Goal: Find specific page/section: Find specific page/section

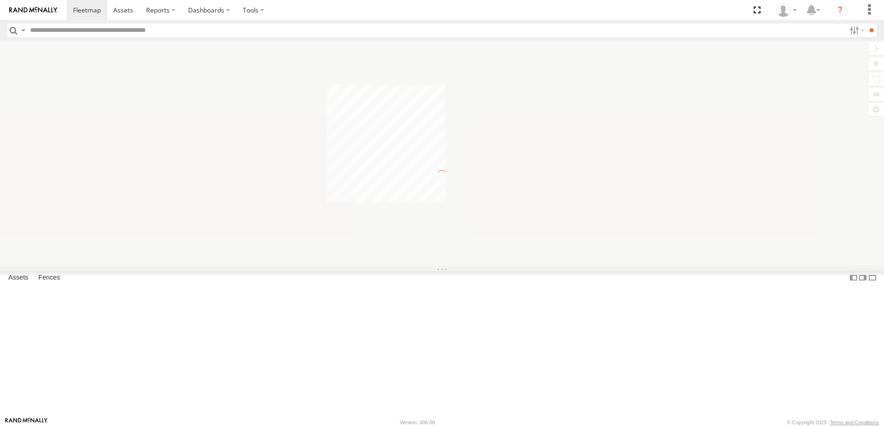
drag, startPoint x: 0, startPoint y: 0, endPoint x: 134, endPoint y: 31, distance: 137.1
click at [134, 31] on input "text" at bounding box center [435, 30] width 819 height 13
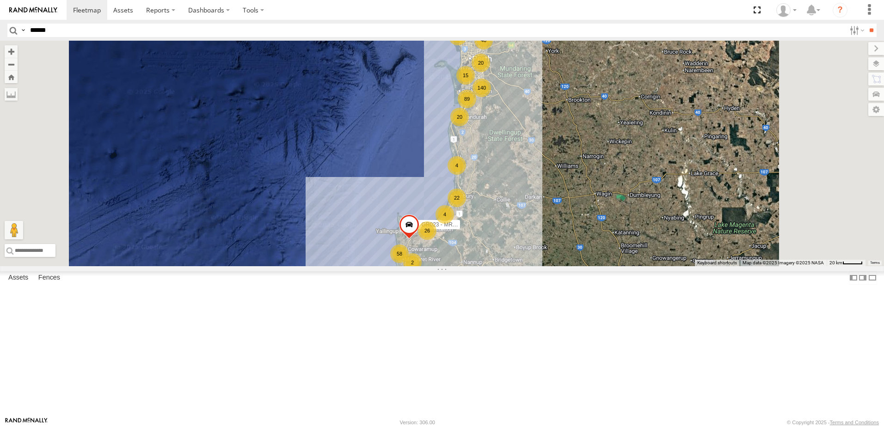
type input "******"
click at [866, 24] on input "**" at bounding box center [871, 30] width 11 height 13
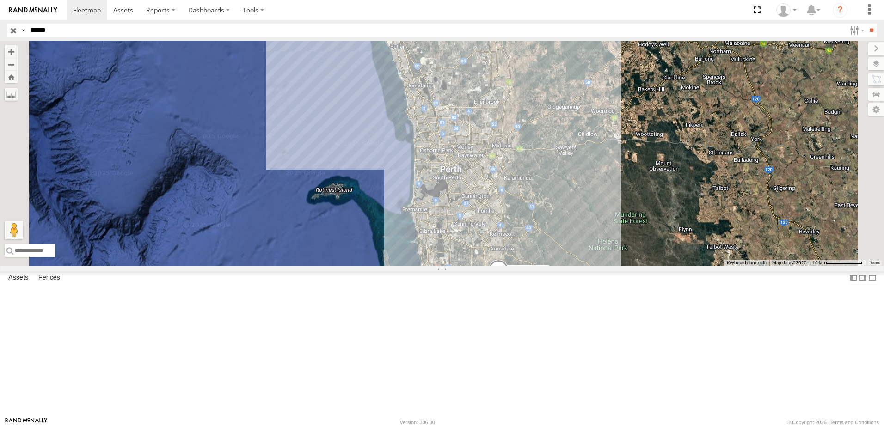
click at [0, 0] on div "CV383 - [PERSON_NAME]" at bounding box center [0, 0] width 0 height 0
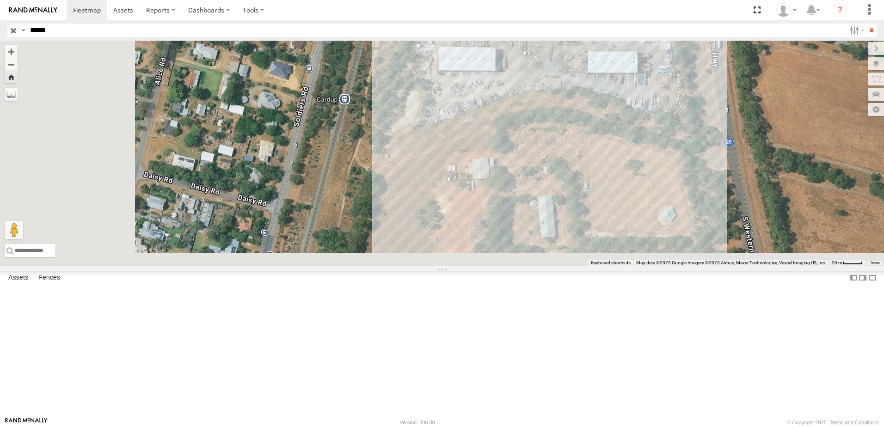
drag, startPoint x: 572, startPoint y: 279, endPoint x: 660, endPoint y: 143, distance: 162.3
click at [660, 141] on div "CV383 - [PERSON_NAME]" at bounding box center [442, 154] width 884 height 226
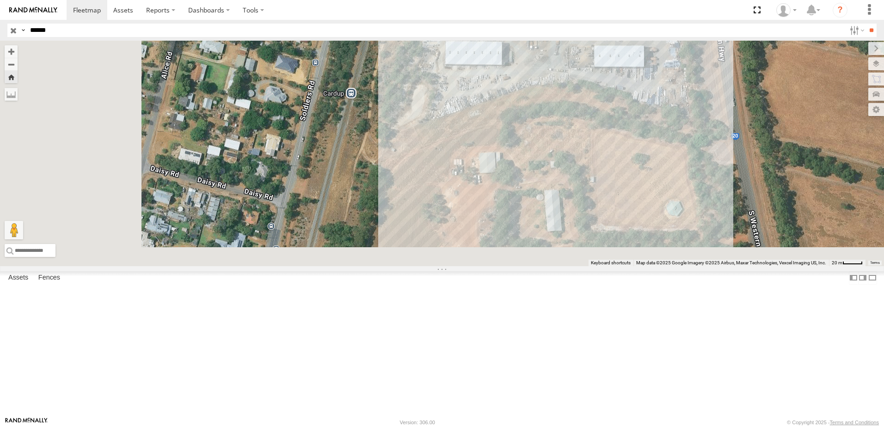
drag, startPoint x: 541, startPoint y: 265, endPoint x: 588, endPoint y: 160, distance: 115.4
click at [587, 159] on div "CV383 - [PERSON_NAME]" at bounding box center [442, 154] width 884 height 226
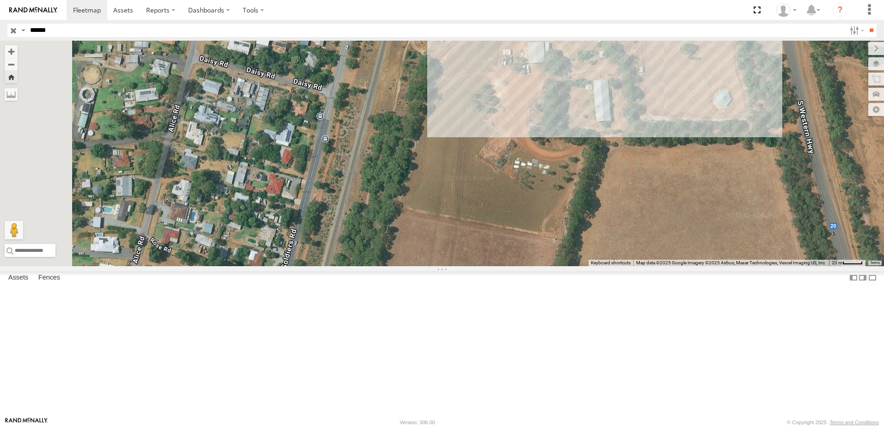
drag, startPoint x: 488, startPoint y: 268, endPoint x: 576, endPoint y: 135, distance: 159.1
click at [576, 135] on div "CV383 - [PERSON_NAME]" at bounding box center [442, 154] width 884 height 226
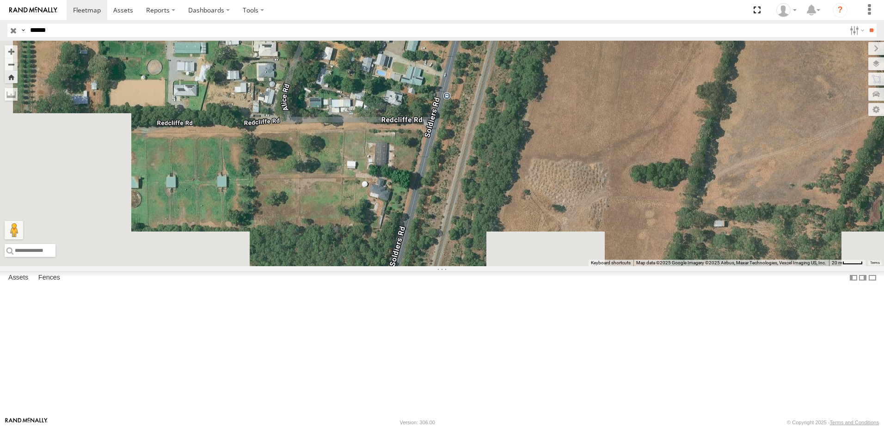
drag, startPoint x: 476, startPoint y: 301, endPoint x: 611, endPoint y: 110, distance: 233.7
click at [611, 110] on div "CV383 - [PERSON_NAME]" at bounding box center [442, 154] width 884 height 226
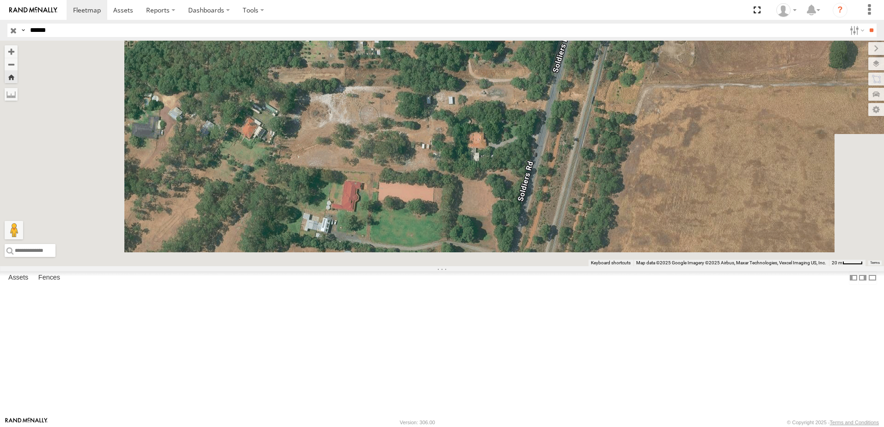
drag, startPoint x: 617, startPoint y: 259, endPoint x: 652, endPoint y: 98, distance: 165.2
click at [652, 93] on div "CV383 - [PERSON_NAME]" at bounding box center [442, 154] width 884 height 226
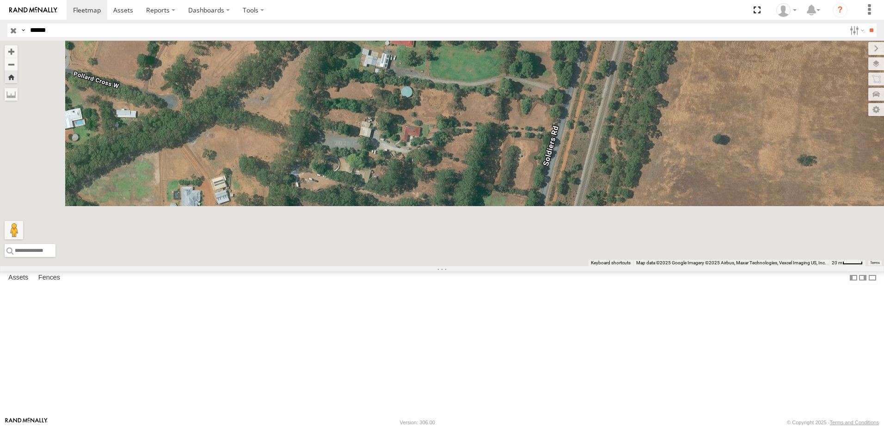
drag, startPoint x: 682, startPoint y: 112, endPoint x: 693, endPoint y: 91, distance: 24.6
click at [693, 90] on div "CV383 - [PERSON_NAME]" at bounding box center [442, 154] width 884 height 226
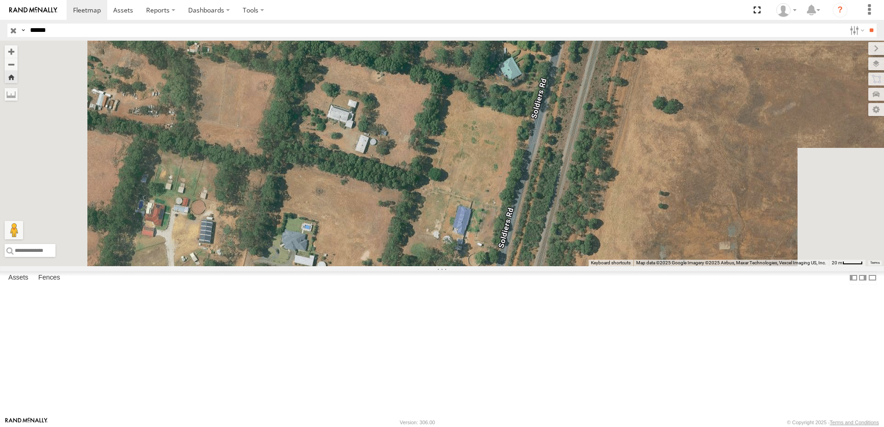
drag, startPoint x: 692, startPoint y: 288, endPoint x: 706, endPoint y: 140, distance: 148.5
click at [715, 75] on div "CV383 - [PERSON_NAME]" at bounding box center [442, 154] width 884 height 226
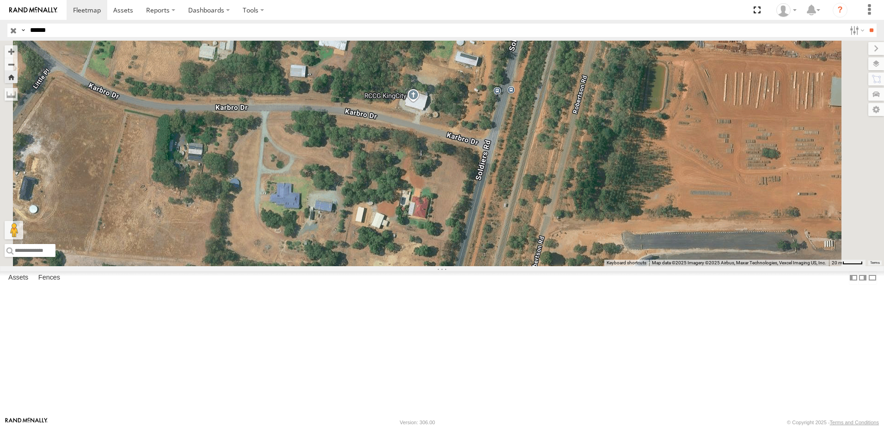
drag, startPoint x: 664, startPoint y: 229, endPoint x: 694, endPoint y: 83, distance: 149.6
click at [694, 83] on div "CV383 - [PERSON_NAME]" at bounding box center [442, 154] width 884 height 226
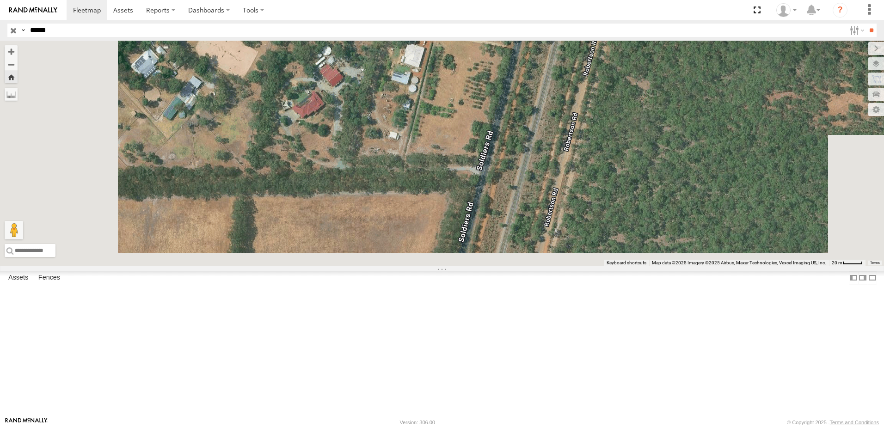
drag, startPoint x: 602, startPoint y: 323, endPoint x: 725, endPoint y: 94, distance: 259.9
click at [726, 92] on div "CV383 - [PERSON_NAME]" at bounding box center [442, 154] width 884 height 226
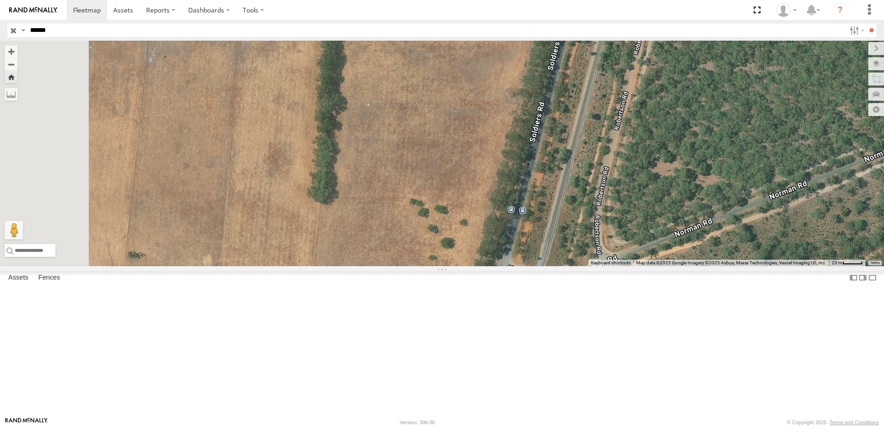
drag, startPoint x: 678, startPoint y: 274, endPoint x: 769, endPoint y: 21, distance: 269.3
click at [769, 21] on body at bounding box center [442, 213] width 884 height 427
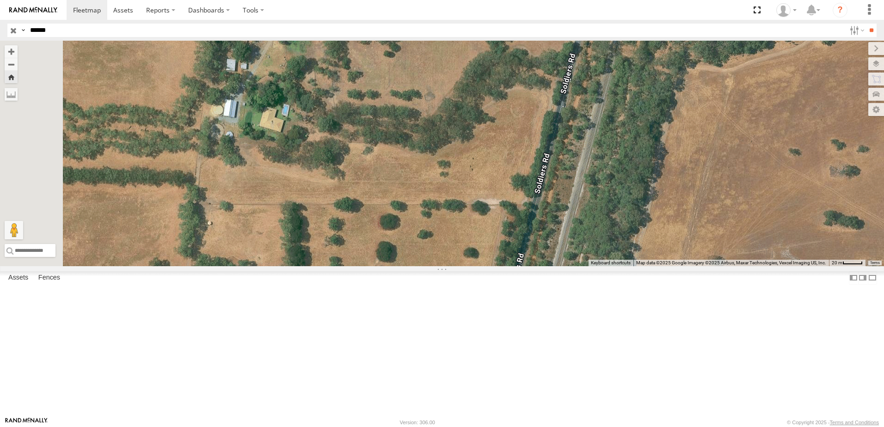
drag, startPoint x: 695, startPoint y: 213, endPoint x: 729, endPoint y: 74, distance: 143.1
click at [729, 74] on div "CV383 - [PERSON_NAME]" at bounding box center [442, 154] width 884 height 226
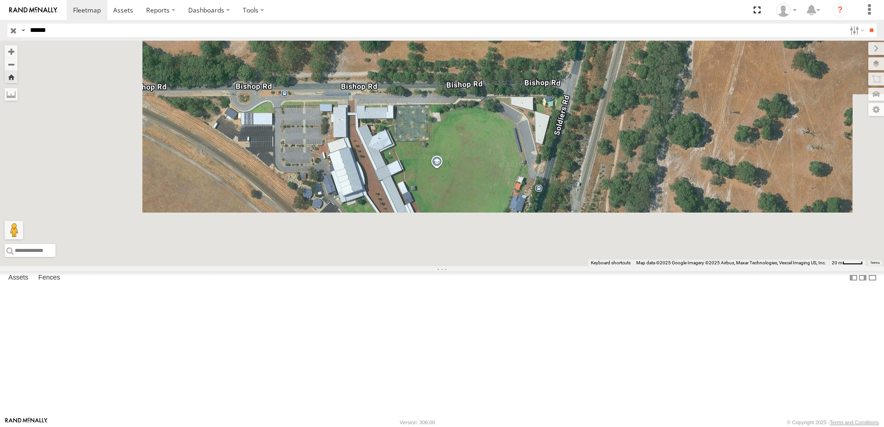
drag, startPoint x: 697, startPoint y: 252, endPoint x: 738, endPoint y: 119, distance: 139.3
click at [738, 119] on div "CV383 - [PERSON_NAME]" at bounding box center [442, 154] width 884 height 226
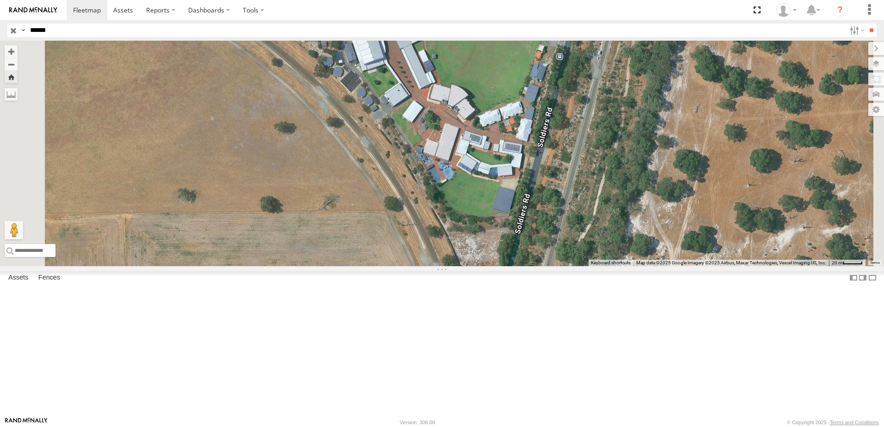
drag, startPoint x: 719, startPoint y: 321, endPoint x: 753, endPoint y: 143, distance: 181.1
click at [763, 98] on div "CV383 - [PERSON_NAME]" at bounding box center [442, 154] width 884 height 226
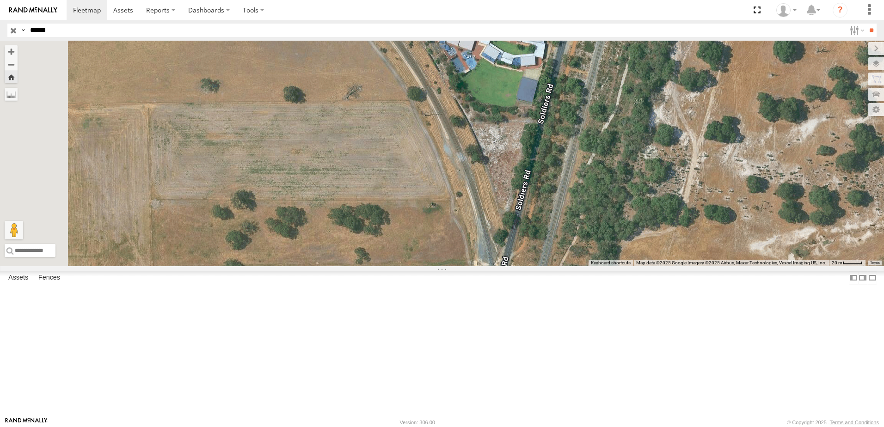
drag, startPoint x: 735, startPoint y: 280, endPoint x: 748, endPoint y: 71, distance: 209.8
click at [749, 66] on div "CV383 - [PERSON_NAME]" at bounding box center [442, 154] width 884 height 226
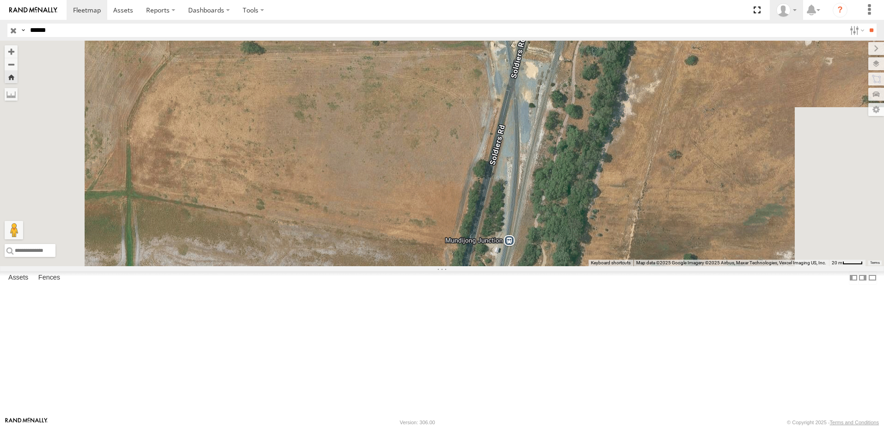
drag, startPoint x: 688, startPoint y: 250, endPoint x: 784, endPoint y: 15, distance: 253.8
click at [784, 15] on body at bounding box center [442, 213] width 884 height 427
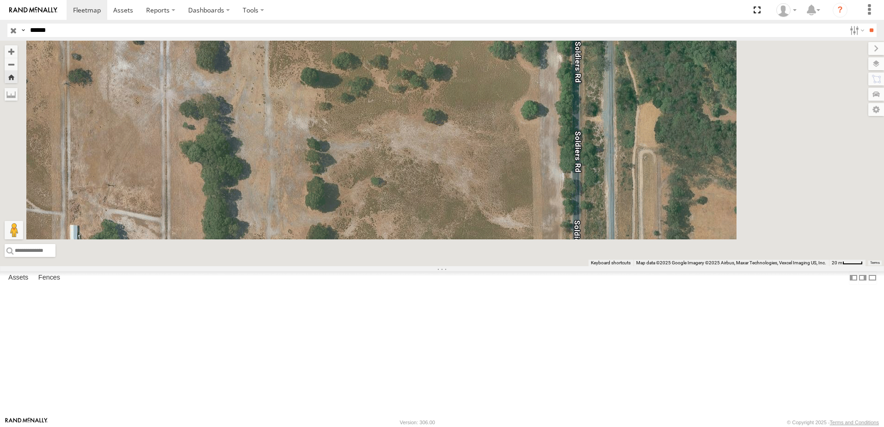
drag, startPoint x: 706, startPoint y: 247, endPoint x: 609, endPoint y: 27, distance: 240.2
click at [609, 25] on body at bounding box center [442, 213] width 884 height 427
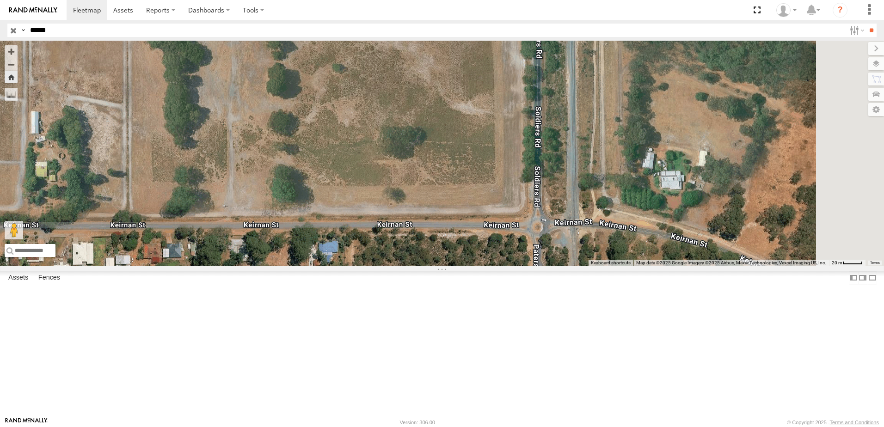
drag, startPoint x: 585, startPoint y: 240, endPoint x: 578, endPoint y: 178, distance: 62.4
click at [578, 178] on div "CV383 - [PERSON_NAME]" at bounding box center [442, 154] width 884 height 226
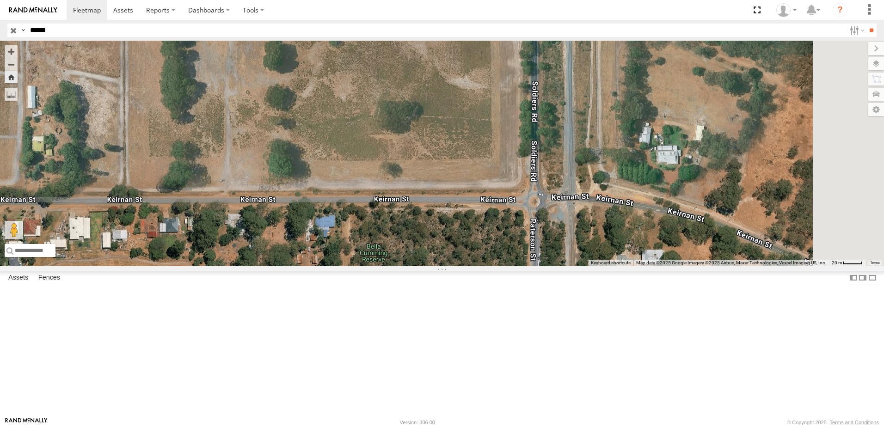
click at [573, 266] on div "CV383 - [PERSON_NAME]" at bounding box center [442, 154] width 884 height 226
click at [499, 266] on div "CV383 - [PERSON_NAME]" at bounding box center [442, 154] width 884 height 226
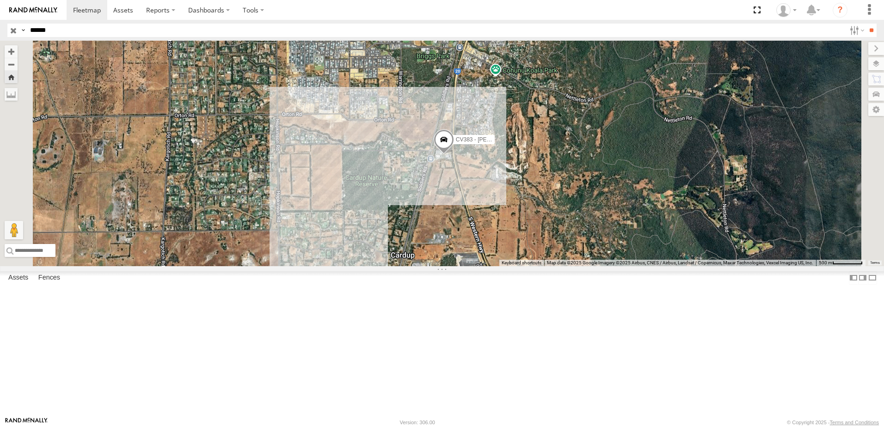
drag, startPoint x: 67, startPoint y: 32, endPoint x: -30, endPoint y: 31, distance: 97.0
click at [0, 31] on html at bounding box center [442, 213] width 884 height 427
click at [0, 0] on div "CV383 - [PERSON_NAME]" at bounding box center [0, 0] width 0 height 0
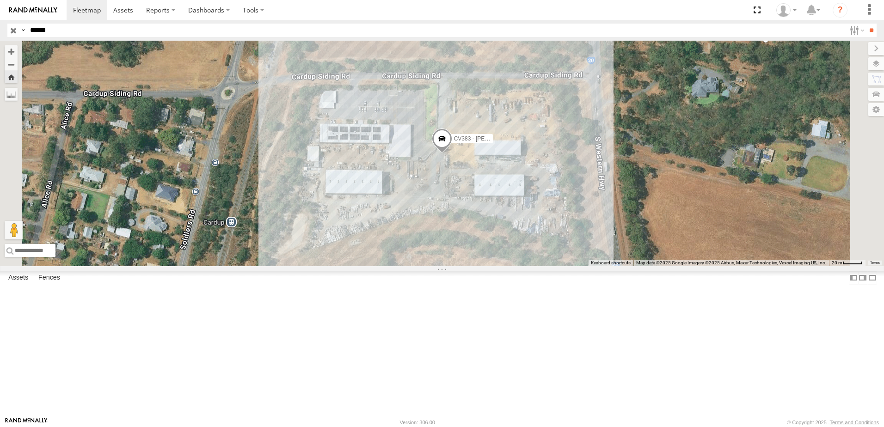
click at [452, 153] on span at bounding box center [442, 140] width 20 height 25
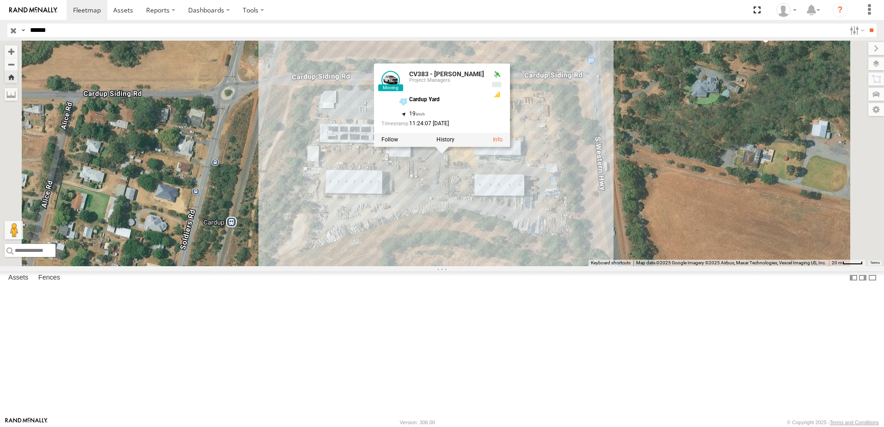
click at [400, 90] on link at bounding box center [390, 80] width 18 height 18
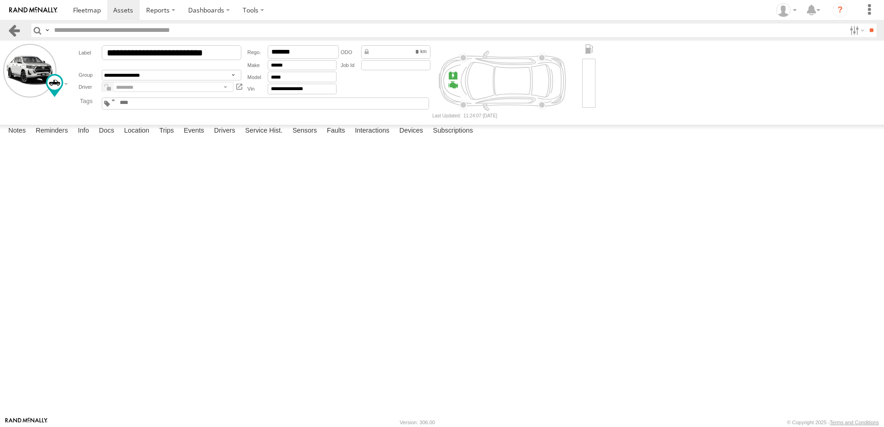
click at [16, 27] on link at bounding box center [13, 30] width 13 height 13
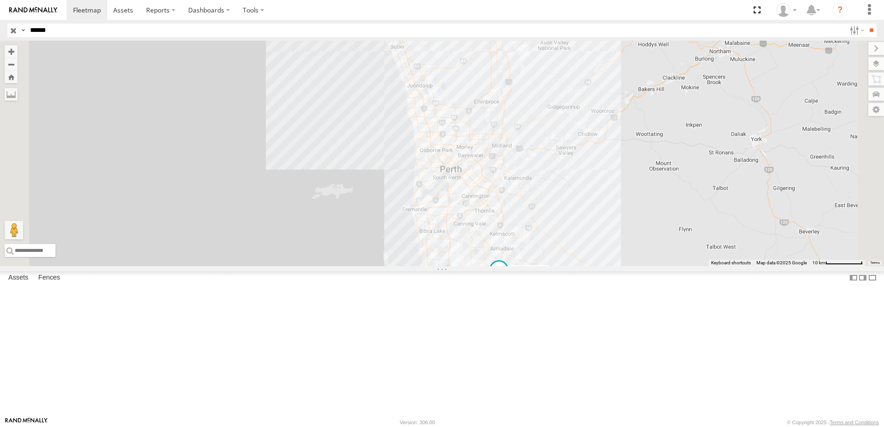
click at [0, 0] on div "Project Managers" at bounding box center [0, 0] width 0 height 0
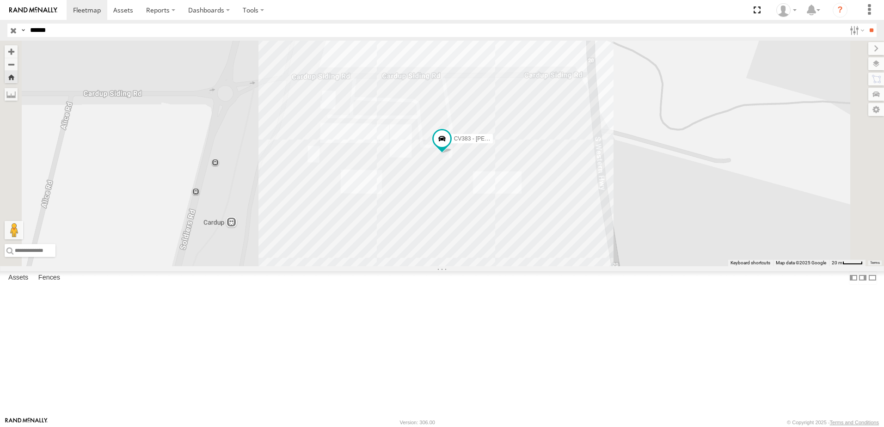
drag, startPoint x: 55, startPoint y: 30, endPoint x: 6, endPoint y: 33, distance: 49.6
click at [6, 33] on header "Search Query Asset ID Asset Label Registration Manufacturer Model VIN Job ID" at bounding box center [442, 30] width 884 height 21
type input "*****"
click at [866, 24] on input "**" at bounding box center [871, 30] width 11 height 13
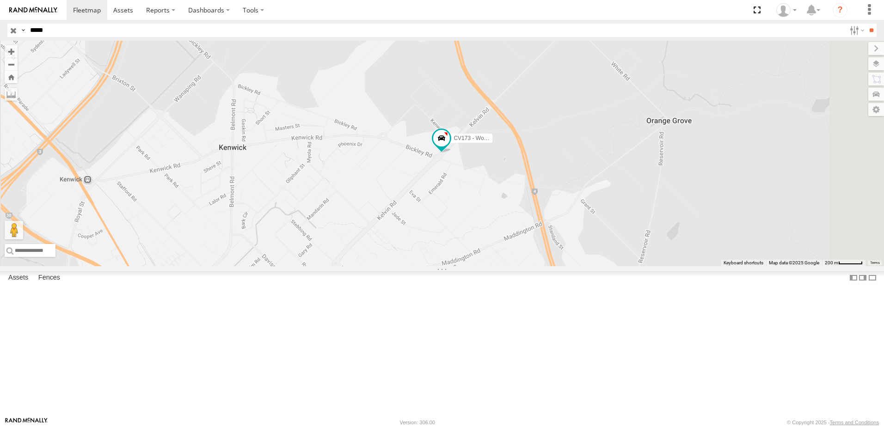
click at [537, 266] on div "CV173 - Workshop" at bounding box center [442, 154] width 884 height 226
drag, startPoint x: 195, startPoint y: 158, endPoint x: 33, endPoint y: 118, distance: 167.6
click at [0, 0] on div "CV173 - Workshop Workshop Bickley Rd Maddington -32.03406 116.0015 Video" at bounding box center [0, 0] width 0 height 0
